Goal: Information Seeking & Learning: Learn about a topic

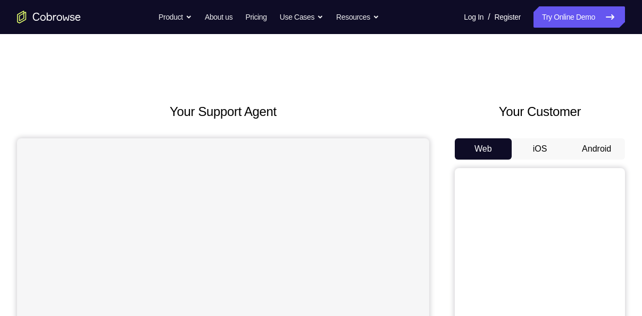
click at [608, 153] on button "Android" at bounding box center [596, 148] width 57 height 21
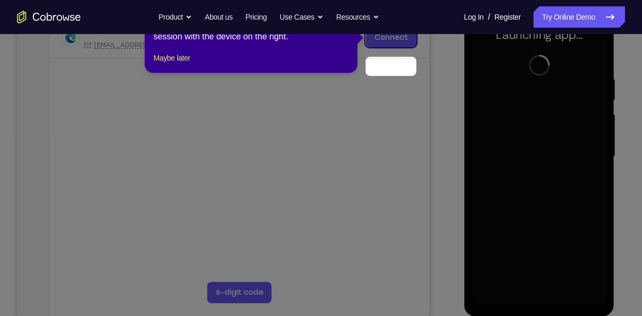
scroll to position [93, 0]
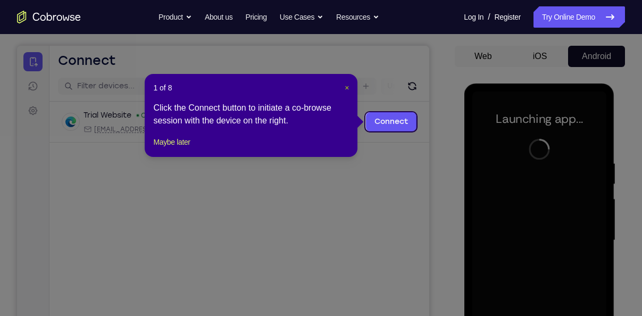
click at [345, 87] on span "×" at bounding box center [346, 87] width 4 height 9
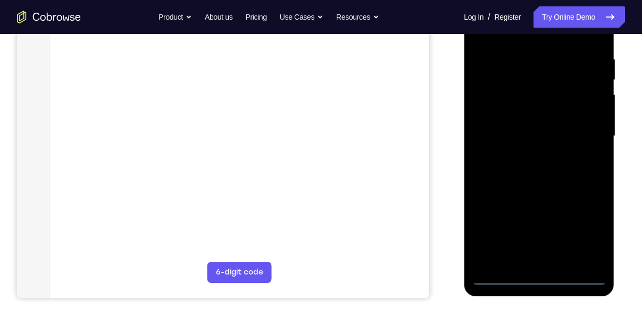
scroll to position [197, 0]
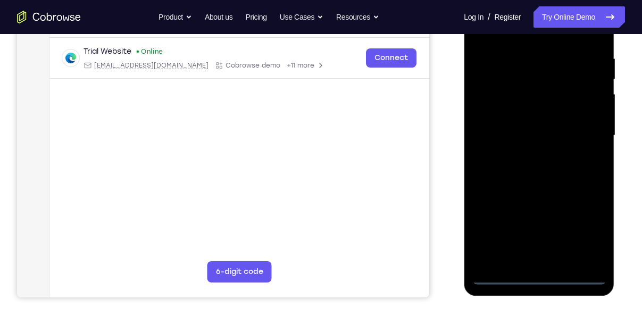
click at [542, 278] on div at bounding box center [539, 136] width 134 height 298
click at [580, 238] on div at bounding box center [539, 136] width 134 height 298
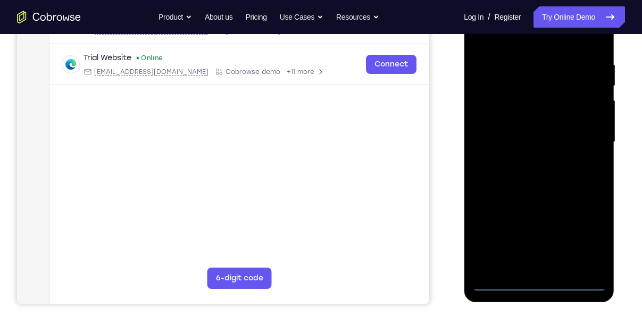
scroll to position [123, 0]
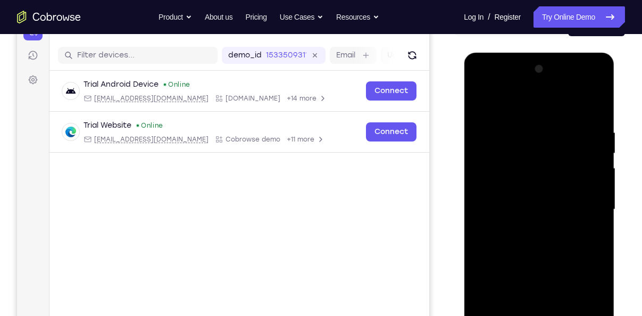
click at [481, 84] on div at bounding box center [539, 210] width 134 height 298
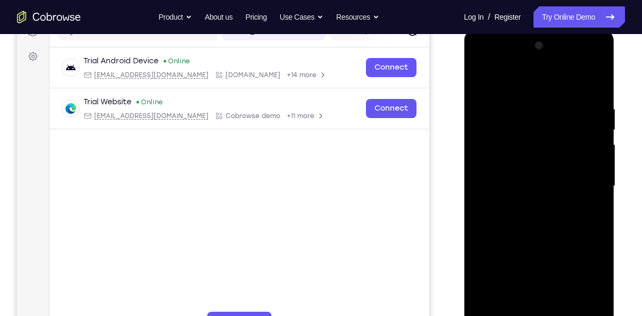
click at [572, 179] on div at bounding box center [539, 186] width 134 height 298
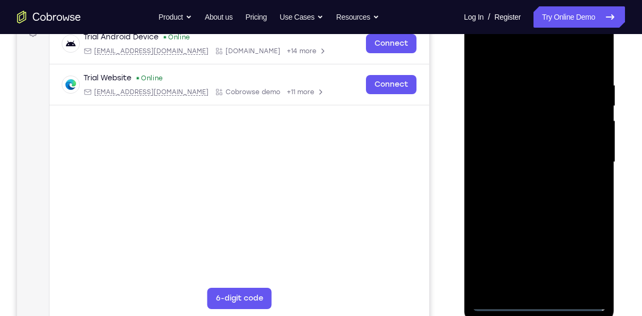
scroll to position [171, 0]
click at [526, 182] on div at bounding box center [539, 162] width 134 height 298
click at [529, 148] on div at bounding box center [539, 162] width 134 height 298
click at [529, 138] on div at bounding box center [539, 162] width 134 height 298
click at [541, 162] on div at bounding box center [539, 162] width 134 height 298
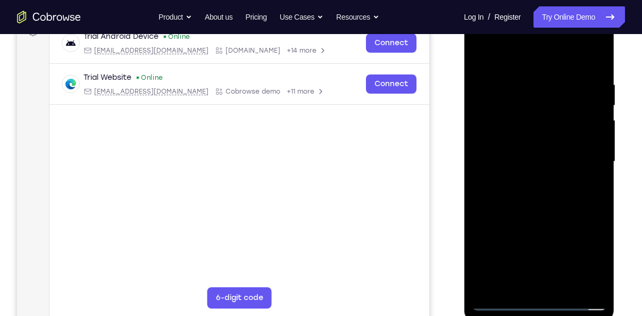
click at [545, 211] on div at bounding box center [539, 162] width 134 height 298
click at [525, 80] on div at bounding box center [539, 162] width 134 height 298
click at [597, 284] on div at bounding box center [539, 162] width 134 height 298
click at [577, 283] on div at bounding box center [539, 162] width 134 height 298
click at [599, 202] on div at bounding box center [539, 162] width 134 height 298
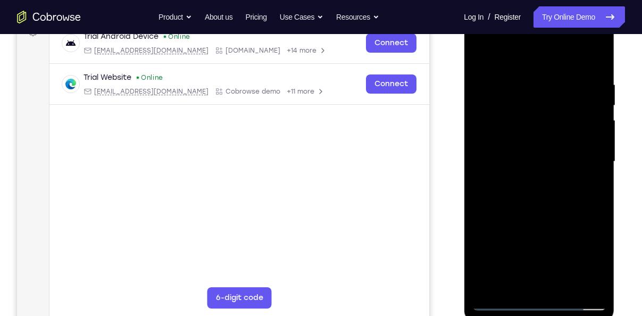
click at [588, 174] on div at bounding box center [539, 162] width 134 height 298
drag, startPoint x: 533, startPoint y: 60, endPoint x: 516, endPoint y: -18, distance: 80.0
click at [516, 5] on html "Online web based iOS Simulators and Android Emulators. Run iPhone, iPad, Mobile…" at bounding box center [540, 164] width 152 height 319
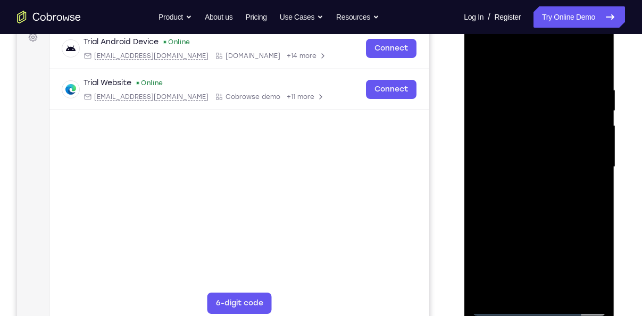
scroll to position [167, 0]
click at [590, 159] on div at bounding box center [539, 166] width 134 height 298
drag, startPoint x: 544, startPoint y: 66, endPoint x: 547, endPoint y: -39, distance: 105.8
click at [547, 9] on html "Online web based iOS Simulators and Android Emulators. Run iPhone, iPad, Mobile…" at bounding box center [540, 168] width 152 height 319
click at [592, 125] on div at bounding box center [539, 166] width 134 height 298
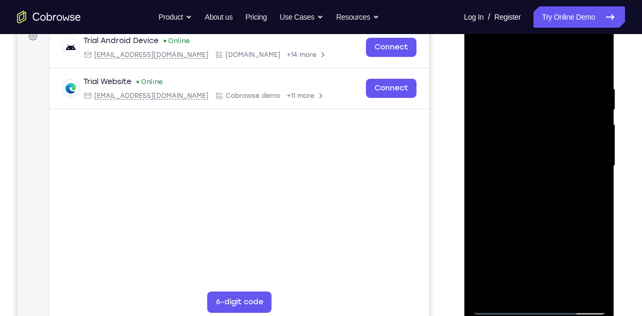
click at [594, 161] on div at bounding box center [539, 166] width 134 height 298
click at [591, 138] on div at bounding box center [539, 166] width 134 height 298
click at [597, 144] on div at bounding box center [539, 166] width 134 height 298
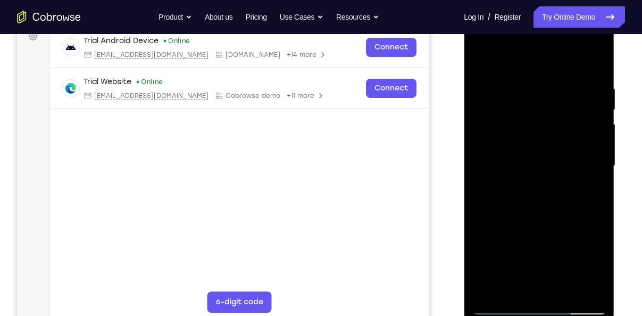
click at [597, 144] on div at bounding box center [539, 166] width 134 height 298
click at [591, 61] on div at bounding box center [539, 166] width 134 height 298
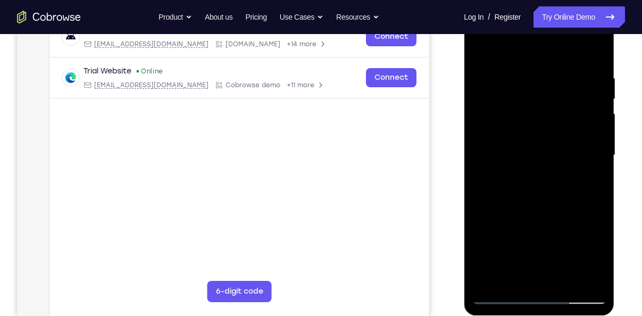
scroll to position [177, 0]
drag, startPoint x: 545, startPoint y: 220, endPoint x: 540, endPoint y: 173, distance: 47.6
click at [540, 173] on div at bounding box center [539, 156] width 134 height 298
click at [593, 152] on div at bounding box center [539, 156] width 134 height 298
click at [594, 153] on div at bounding box center [539, 156] width 134 height 298
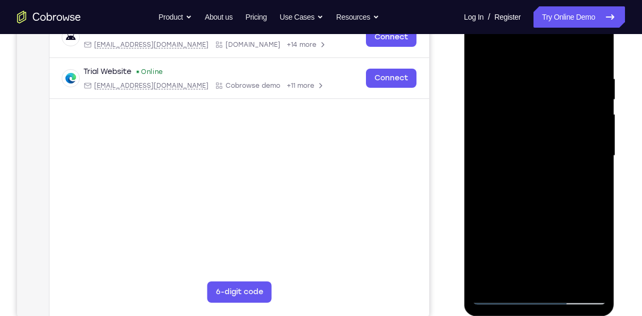
click at [594, 153] on div at bounding box center [539, 156] width 134 height 298
click at [563, 280] on div at bounding box center [539, 156] width 134 height 298
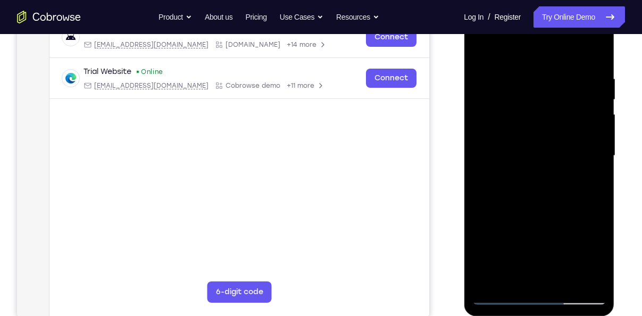
click at [541, 210] on div at bounding box center [539, 156] width 134 height 298
click at [539, 139] on div at bounding box center [539, 156] width 134 height 298
click at [514, 273] on div at bounding box center [539, 156] width 134 height 298
click at [585, 183] on div at bounding box center [539, 156] width 134 height 298
click at [481, 47] on div at bounding box center [539, 156] width 134 height 298
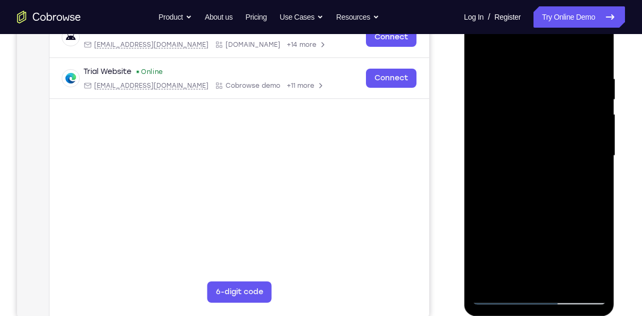
click at [539, 166] on div at bounding box center [539, 156] width 134 height 298
click at [589, 274] on div at bounding box center [539, 156] width 134 height 298
click at [479, 49] on div at bounding box center [539, 156] width 134 height 298
click at [484, 49] on div at bounding box center [539, 156] width 134 height 298
click at [481, 53] on div at bounding box center [539, 156] width 134 height 298
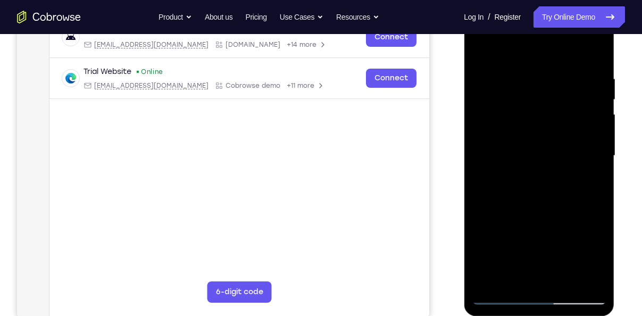
click at [551, 187] on div at bounding box center [539, 156] width 134 height 298
click at [566, 280] on div at bounding box center [539, 156] width 134 height 298
click at [514, 187] on div at bounding box center [539, 156] width 134 height 298
click at [524, 278] on div at bounding box center [539, 156] width 134 height 298
click at [592, 179] on div at bounding box center [539, 156] width 134 height 298
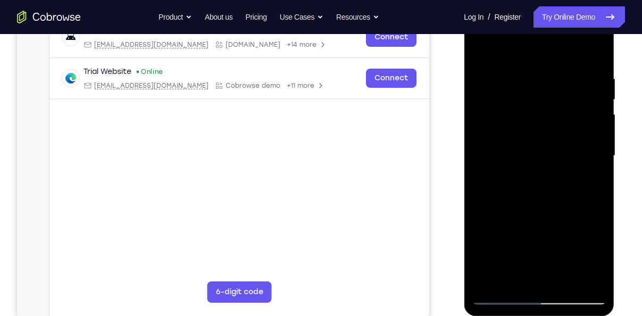
click at [592, 182] on div at bounding box center [539, 156] width 134 height 298
click at [478, 48] on div at bounding box center [539, 156] width 134 height 298
click at [524, 136] on div at bounding box center [539, 156] width 134 height 298
click at [525, 276] on div at bounding box center [539, 156] width 134 height 298
click at [478, 48] on div at bounding box center [539, 156] width 134 height 298
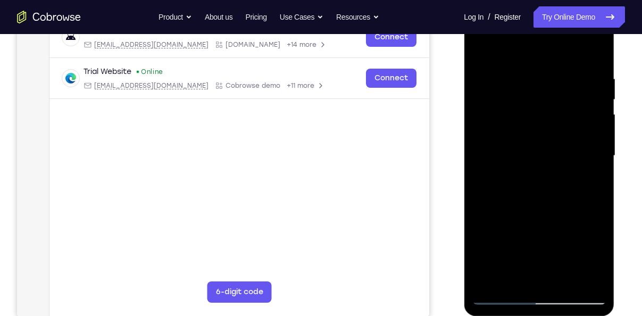
click at [481, 45] on div at bounding box center [539, 156] width 134 height 298
drag, startPoint x: 531, startPoint y: 87, endPoint x: 535, endPoint y: 54, distance: 32.7
click at [535, 54] on div at bounding box center [539, 156] width 134 height 298
drag, startPoint x: 529, startPoint y: 200, endPoint x: 530, endPoint y: 141, distance: 59.5
click at [530, 141] on div at bounding box center [539, 156] width 134 height 298
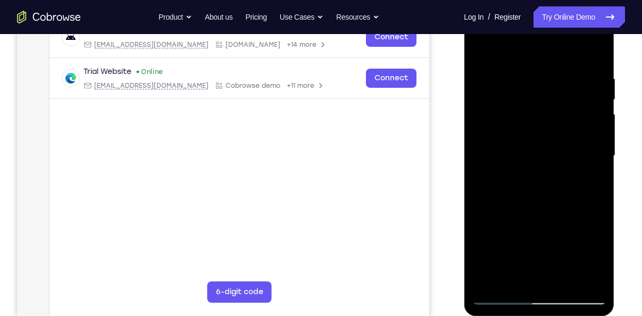
click at [479, 149] on div at bounding box center [539, 156] width 134 height 298
drag, startPoint x: 540, startPoint y: 182, endPoint x: 522, endPoint y: 5, distance: 177.4
drag, startPoint x: 75, startPoint y: -32, endPoint x: 411, endPoint y: 170, distance: 391.6
click at [411, 170] on main "demo_id 1533509311 1533509311 Email User ID Device ID Device name 6-digit code …" at bounding box center [239, 165] width 380 height 356
drag, startPoint x: 545, startPoint y: 232, endPoint x: 553, endPoint y: 157, distance: 75.3
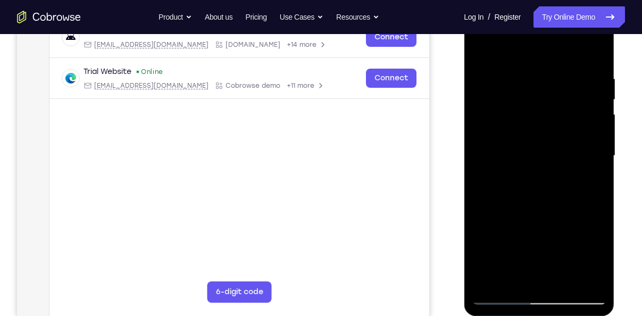
click at [553, 157] on div at bounding box center [539, 156] width 134 height 298
drag, startPoint x: 541, startPoint y: 222, endPoint x: 544, endPoint y: 174, distance: 47.9
click at [544, 174] on div at bounding box center [539, 156] width 134 height 298
click at [598, 141] on div at bounding box center [539, 156] width 134 height 298
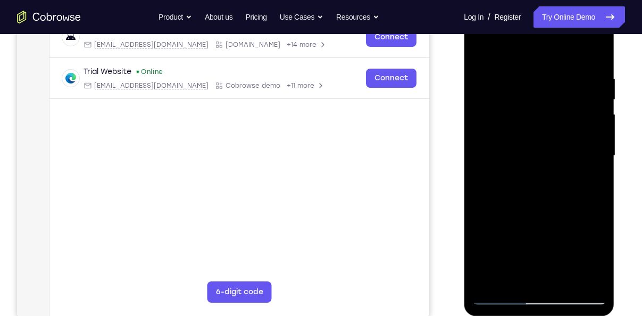
drag, startPoint x: 531, startPoint y: 208, endPoint x: 535, endPoint y: 105, distance: 103.2
click at [535, 105] on div at bounding box center [539, 156] width 134 height 298
drag, startPoint x: 539, startPoint y: 219, endPoint x: 558, endPoint y: 125, distance: 96.0
click at [558, 125] on div at bounding box center [539, 156] width 134 height 298
drag, startPoint x: 561, startPoint y: 237, endPoint x: 552, endPoint y: 89, distance: 148.0
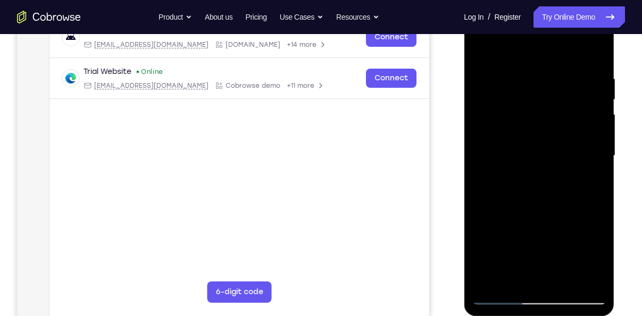
click at [552, 89] on div at bounding box center [539, 156] width 134 height 298
drag, startPoint x: 550, startPoint y: 223, endPoint x: 553, endPoint y: 114, distance: 109.0
click at [553, 114] on div at bounding box center [539, 156] width 134 height 298
click at [598, 135] on div at bounding box center [539, 156] width 134 height 298
click at [478, 132] on div at bounding box center [539, 156] width 134 height 298
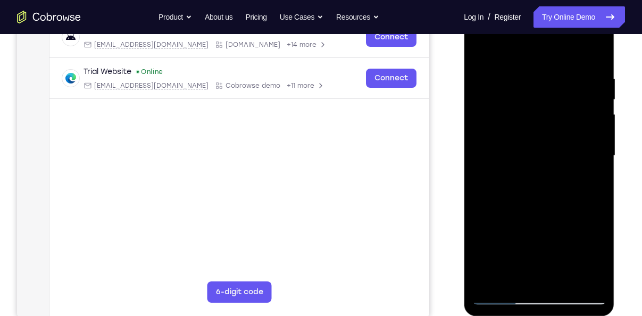
drag, startPoint x: 525, startPoint y: 226, endPoint x: 519, endPoint y: 129, distance: 97.5
click at [519, 129] on div at bounding box center [539, 156] width 134 height 298
drag, startPoint x: 534, startPoint y: 205, endPoint x: 531, endPoint y: 134, distance: 70.8
click at [531, 134] on div at bounding box center [539, 156] width 134 height 298
drag, startPoint x: 515, startPoint y: 262, endPoint x: 536, endPoint y: 95, distance: 168.8
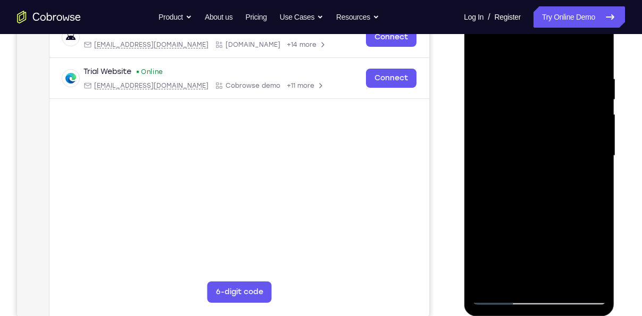
click at [536, 95] on div at bounding box center [539, 156] width 134 height 298
drag, startPoint x: 530, startPoint y: 214, endPoint x: 534, endPoint y: 106, distance: 108.0
click at [534, 106] on div at bounding box center [539, 156] width 134 height 298
click at [486, 276] on div at bounding box center [539, 156] width 134 height 298
drag, startPoint x: 542, startPoint y: 93, endPoint x: 562, endPoint y: 273, distance: 181.4
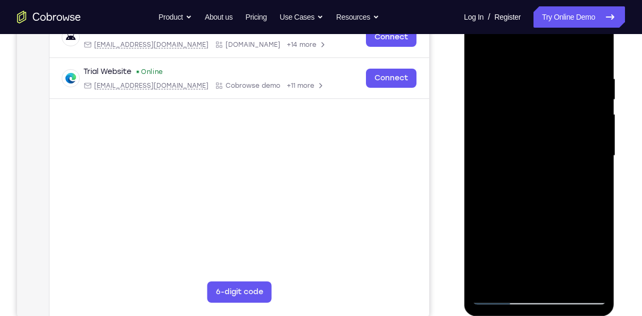
click at [562, 273] on div at bounding box center [539, 156] width 134 height 298
click at [558, 67] on div at bounding box center [539, 156] width 134 height 298
click at [592, 142] on div at bounding box center [539, 156] width 134 height 298
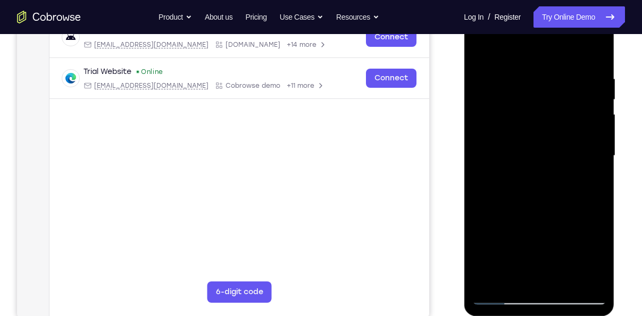
click at [592, 142] on div at bounding box center [539, 156] width 134 height 298
click at [590, 140] on div at bounding box center [539, 156] width 134 height 298
drag, startPoint x: 596, startPoint y: 140, endPoint x: 429, endPoint y: 127, distance: 167.5
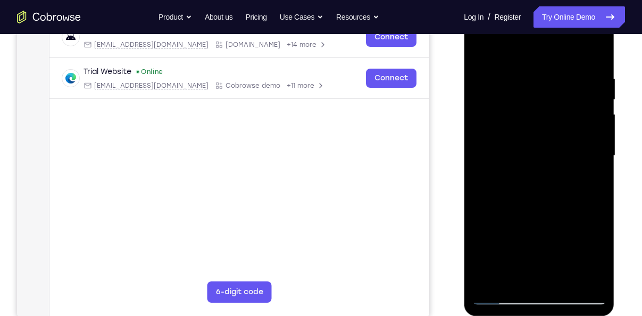
click at [464, 127] on html "Online web based iOS Simulators and Android Emulators. Run iPhone, iPad, Mobile…" at bounding box center [540, 158] width 152 height 319
drag, startPoint x: 508, startPoint y: 135, endPoint x: 614, endPoint y: 123, distance: 106.4
click at [614, 123] on div at bounding box center [540, 158] width 152 height 319
click at [588, 143] on div at bounding box center [539, 156] width 134 height 298
click at [550, 132] on div at bounding box center [539, 156] width 134 height 298
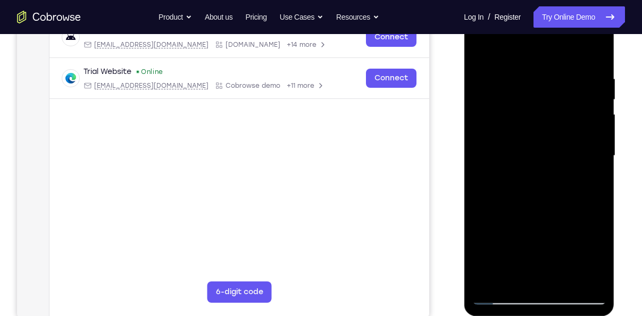
click at [591, 162] on div at bounding box center [539, 156] width 134 height 298
drag, startPoint x: 551, startPoint y: 163, endPoint x: 518, endPoint y: 125, distance: 49.8
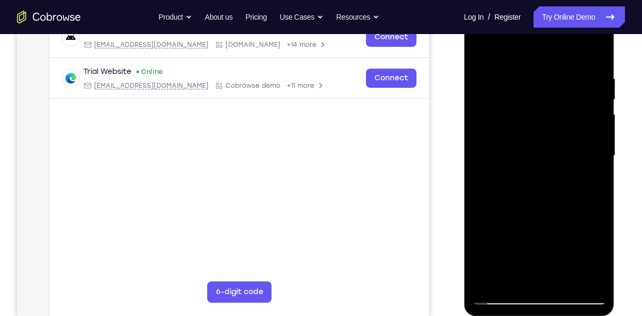
click at [518, 125] on div at bounding box center [539, 156] width 134 height 298
click at [497, 137] on div at bounding box center [539, 156] width 134 height 298
click at [596, 167] on div at bounding box center [539, 156] width 134 height 298
click at [592, 161] on div at bounding box center [539, 156] width 134 height 298
click at [582, 199] on div at bounding box center [539, 156] width 134 height 298
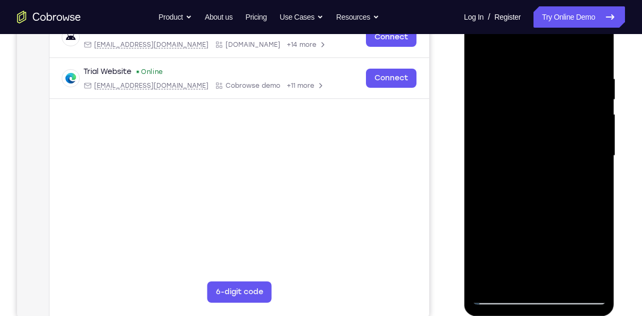
click at [595, 279] on div at bounding box center [539, 156] width 134 height 298
click at [579, 276] on div at bounding box center [539, 156] width 134 height 298
click at [591, 54] on div at bounding box center [539, 156] width 134 height 298
click at [525, 65] on div at bounding box center [539, 156] width 134 height 298
click at [595, 52] on div at bounding box center [539, 156] width 134 height 298
